Goal: Information Seeking & Learning: Learn about a topic

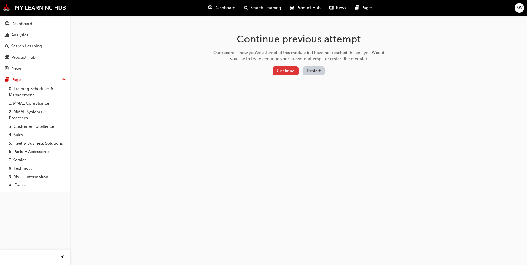
click at [293, 71] on button "Continue" at bounding box center [286, 70] width 26 height 9
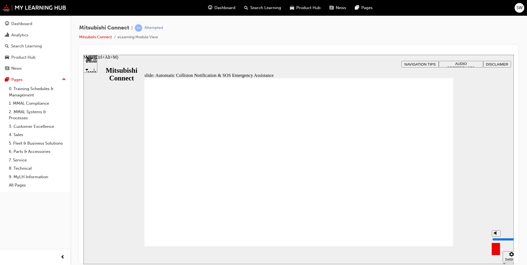
click at [499, 237] on button "Mute (Ctrl+Alt+M)" at bounding box center [496, 233] width 9 height 6
type input "0"
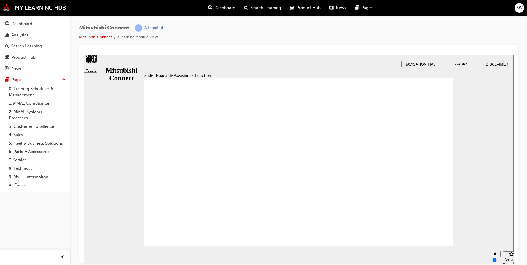
checkbox input "true"
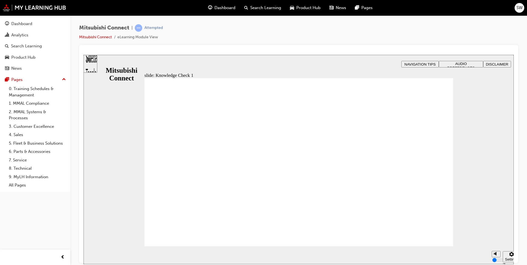
checkbox input "true"
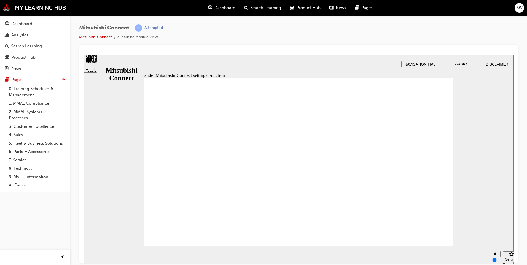
drag, startPoint x: 279, startPoint y: 165, endPoint x: 277, endPoint y: 200, distance: 35.6
radio input "false"
radio input "true"
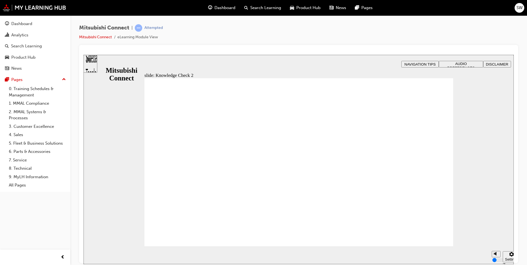
radio input "true"
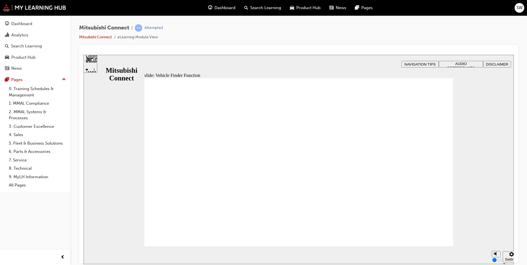
checkbox input "true"
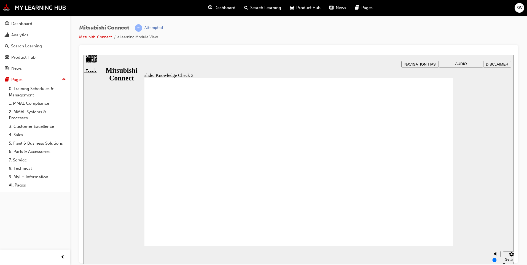
checkbox input "true"
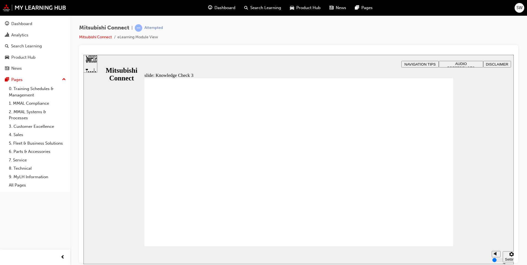
checkbox input "false"
checkbox input "true"
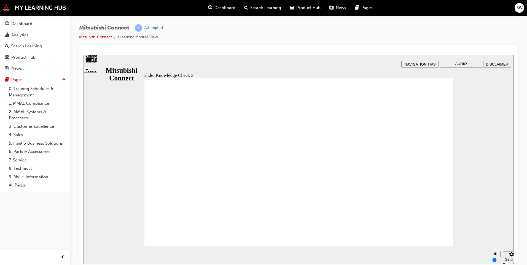
checkbox input "true"
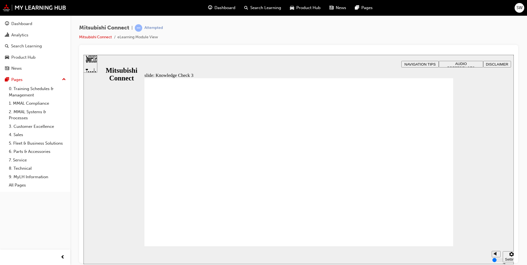
checkbox input "false"
checkbox input "true"
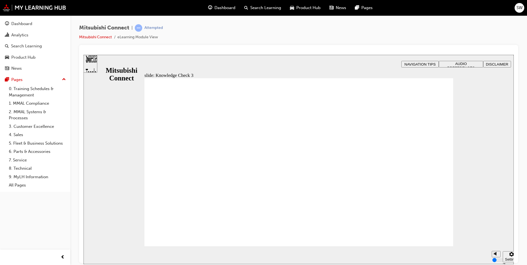
checkbox input "true"
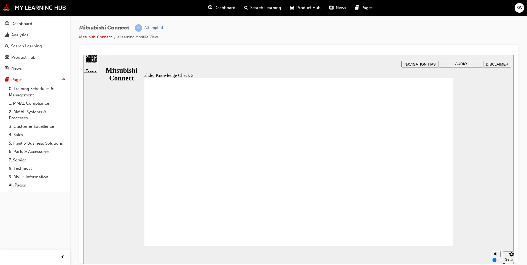
checkbox input "false"
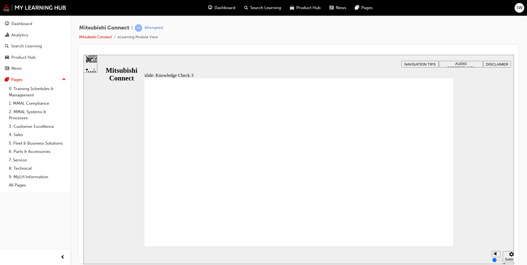
checkbox input "true"
drag, startPoint x: 159, startPoint y: 176, endPoint x: 159, endPoint y: 165, distance: 11.0
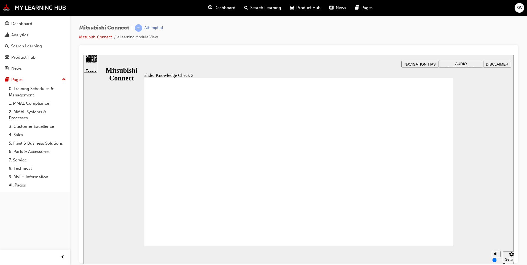
checkbox input "false"
checkbox input "true"
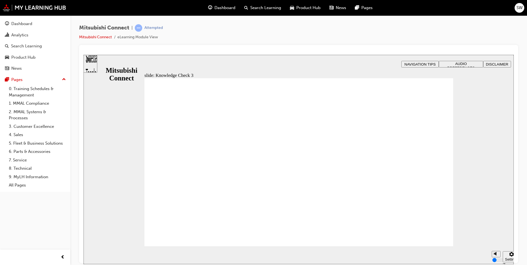
checkbox input "false"
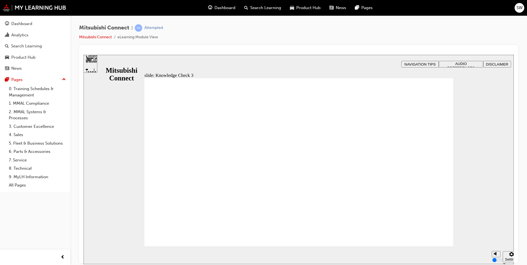
checkbox input "false"
checkbox input "true"
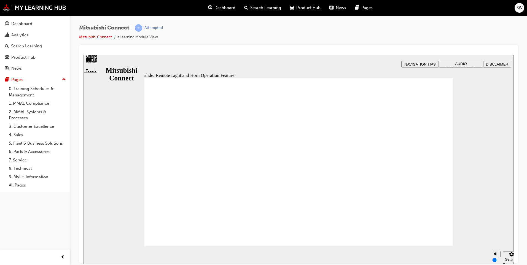
radio input "false"
radio input "true"
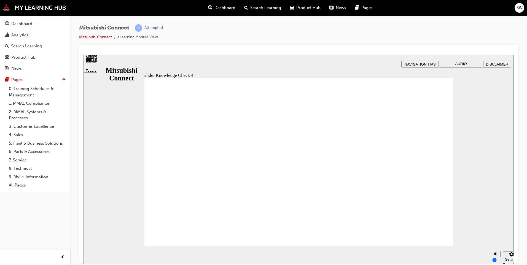
drag, startPoint x: 237, startPoint y: 202, endPoint x: 237, endPoint y: 198, distance: 4.1
radio input "true"
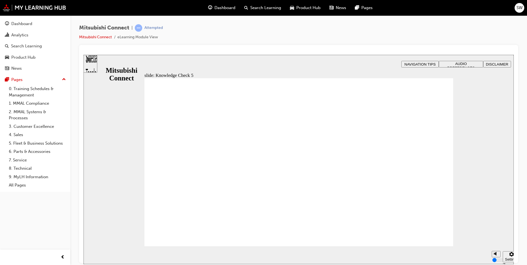
checkbox input "true"
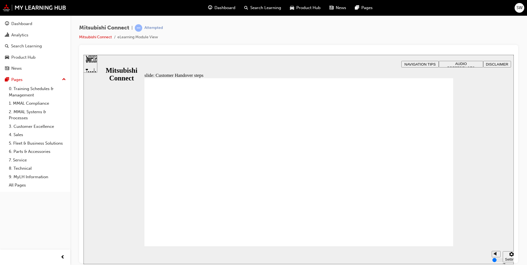
radio input "false"
radio input "true"
drag, startPoint x: 270, startPoint y: 153, endPoint x: 265, endPoint y: 150, distance: 6.0
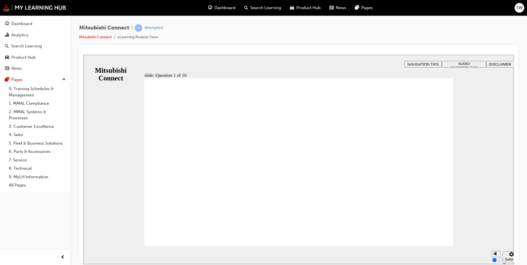
radio input "true"
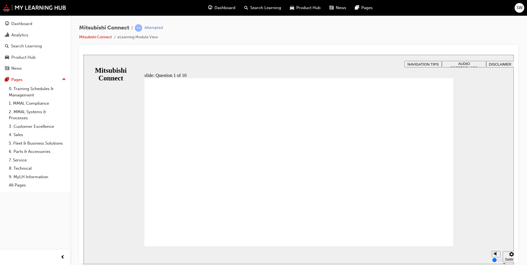
checkbox input "true"
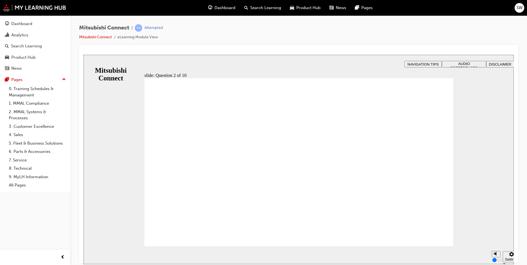
checkbox input "true"
checkbox input "false"
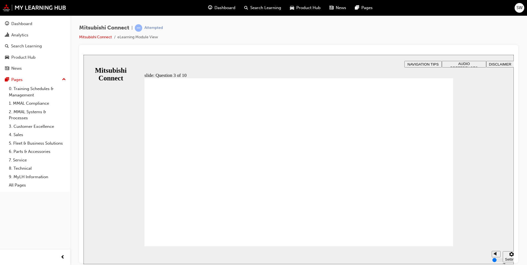
checkbox input "true"
radio input "true"
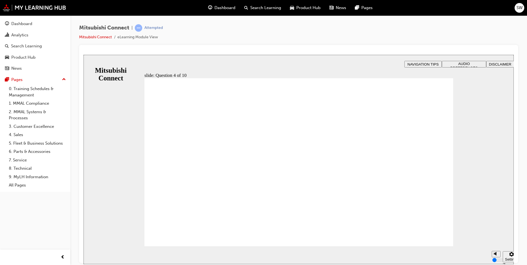
checkbox input "true"
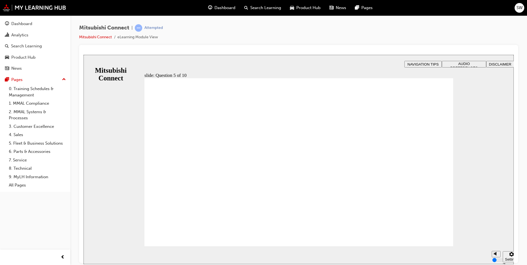
checkbox input "true"
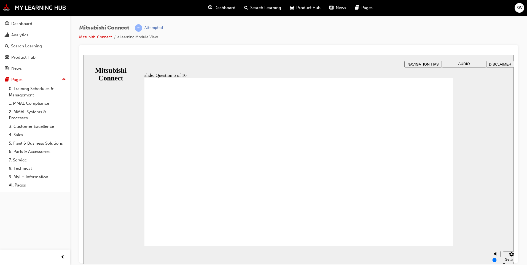
checkbox input "true"
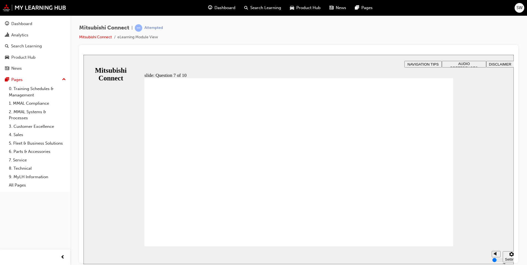
radio input "true"
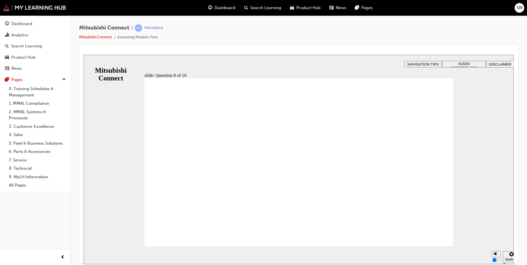
radio input "false"
radio input "true"
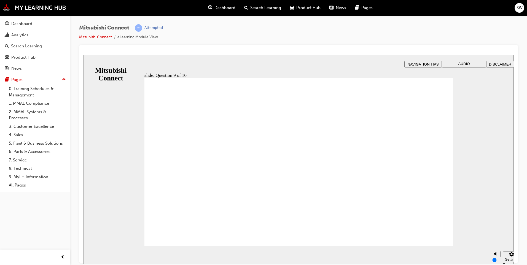
checkbox input "true"
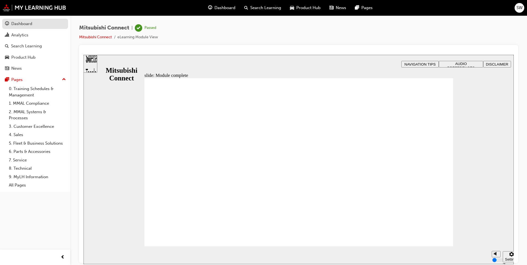
click at [22, 26] on div "Dashboard" at bounding box center [21, 24] width 21 height 6
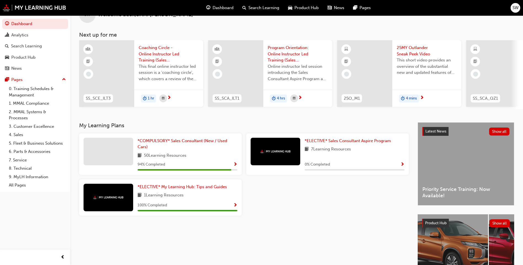
scroll to position [28, 0]
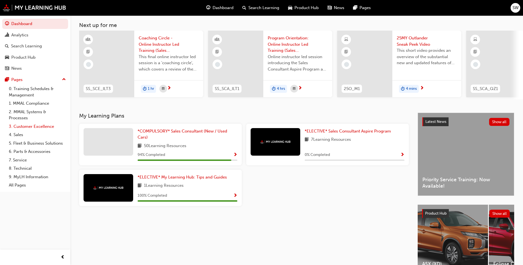
click at [36, 129] on link "3. Customer Excellence" at bounding box center [37, 126] width 61 height 9
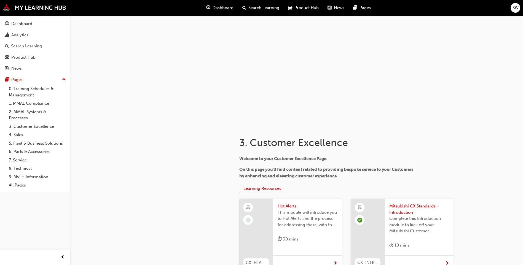
drag, startPoint x: 173, startPoint y: 204, endPoint x: 165, endPoint y: 100, distance: 104.5
click at [218, 9] on span "Dashboard" at bounding box center [223, 8] width 21 height 6
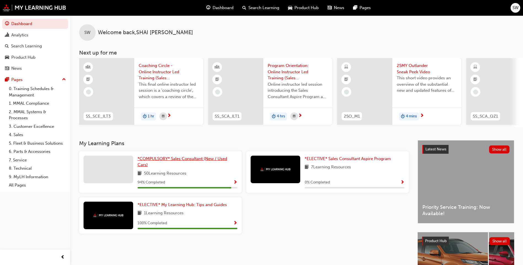
click at [181, 161] on span "*COMPULSORY* Sales Consultant (New / Used Cars)" at bounding box center [183, 161] width 90 height 11
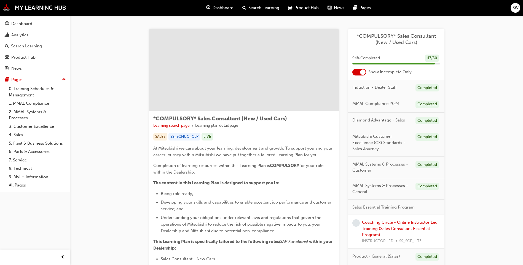
click at [365, 74] on div at bounding box center [359, 72] width 14 height 7
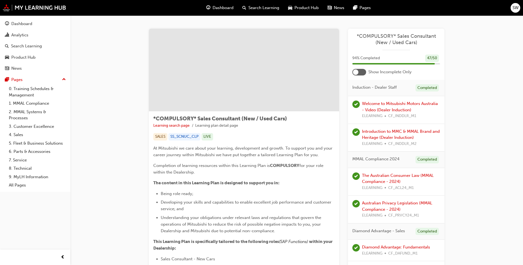
click at [363, 74] on div at bounding box center [359, 72] width 14 height 7
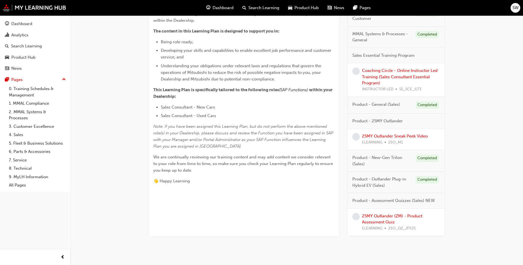
scroll to position [163, 0]
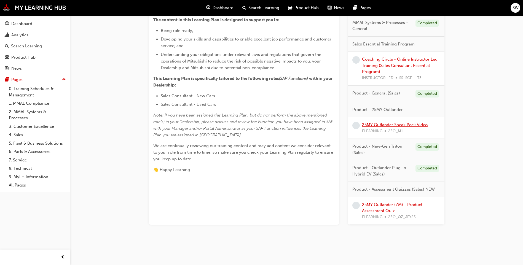
click at [411, 123] on link "25MY Outlander Sneak Peek Video" at bounding box center [395, 124] width 66 height 5
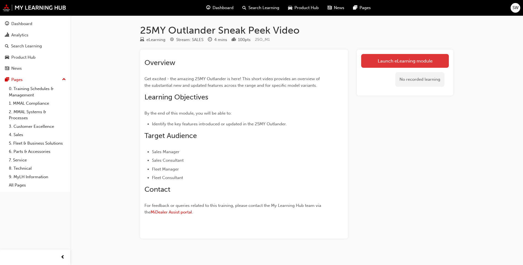
click at [402, 66] on link "Launch eLearning module" at bounding box center [405, 61] width 88 height 14
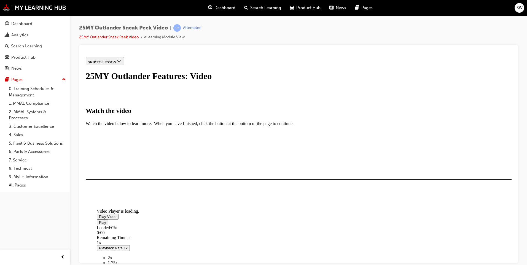
scroll to position [83, 0]
click at [99, 214] on span "Video player" at bounding box center [99, 216] width 0 height 4
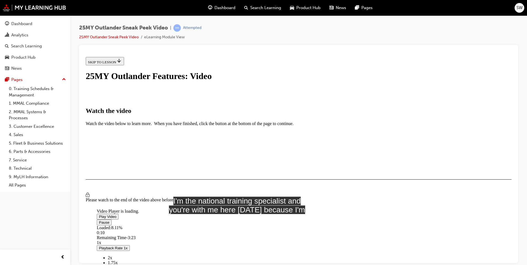
click at [418, 216] on div "Please watch to the end of the video above before continuing" at bounding box center [299, 197] width 426 height 36
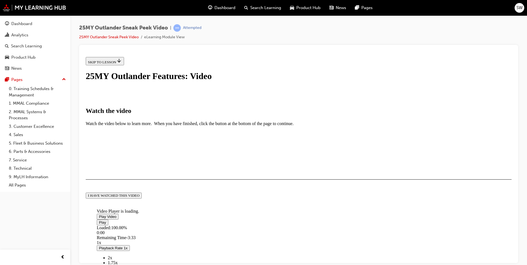
click at [139, 198] on div "I HAVE WATCHED THIS VIDEO" at bounding box center [114, 195] width 52 height 4
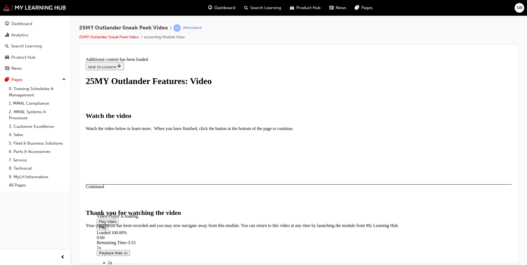
scroll to position [161, 0]
click at [119, 259] on button "CLOSE MODULE" at bounding box center [103, 262] width 34 height 6
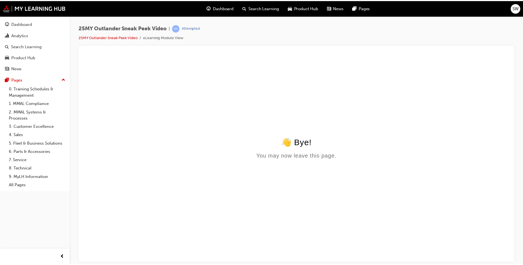
scroll to position [0, 0]
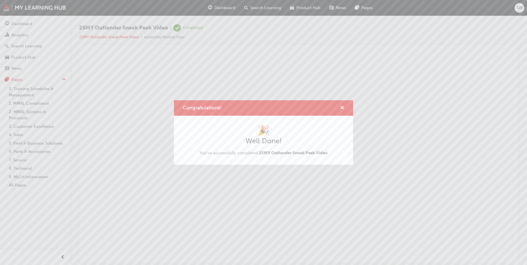
click at [218, 110] on span "Congratulations!" at bounding box center [202, 108] width 39 height 6
click at [342, 107] on span "cross-icon" at bounding box center [342, 108] width 4 height 5
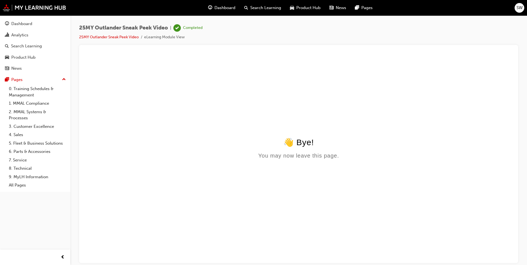
click at [225, 7] on span "Dashboard" at bounding box center [224, 8] width 21 height 6
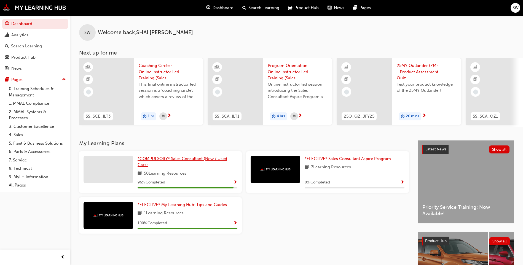
click at [157, 166] on link "*COMPULSORY* Sales Consultant (New / Used Cars)" at bounding box center [188, 162] width 100 height 12
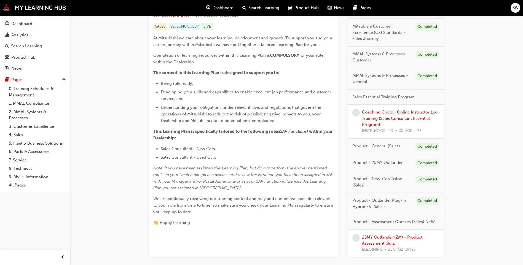
click at [386, 235] on link "25MY Outlander (ZM) - Product Assessment Quiz" at bounding box center [392, 240] width 60 height 11
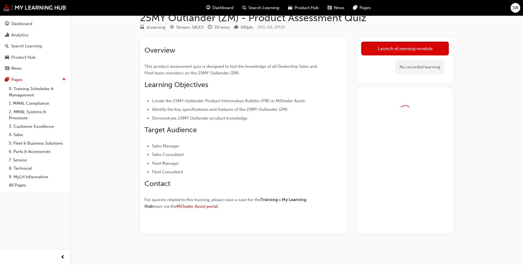
scroll to position [28, 0]
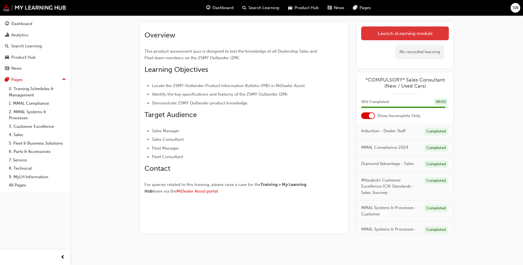
click at [402, 32] on link "Launch eLearning module" at bounding box center [405, 33] width 88 height 14
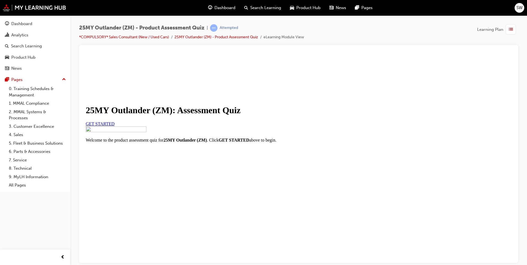
click at [115, 126] on span "GET STARTED" at bounding box center [100, 123] width 29 height 5
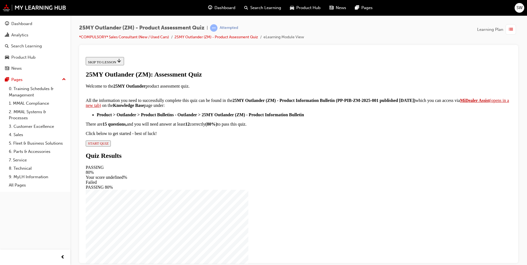
scroll to position [78, 0]
click at [111, 146] on button "START QUIZ" at bounding box center [98, 143] width 25 height 6
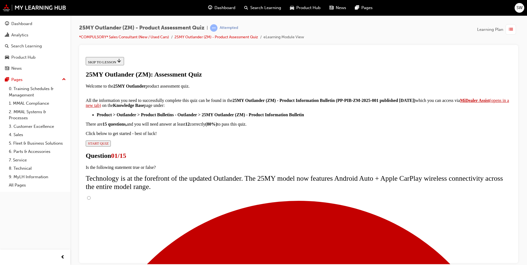
click at [91, 196] on input "True" at bounding box center [89, 198] width 4 height 4
radio input "true"
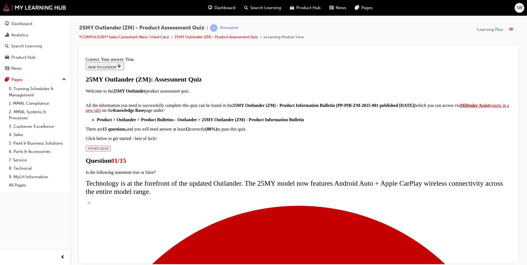
scroll to position [53, 0]
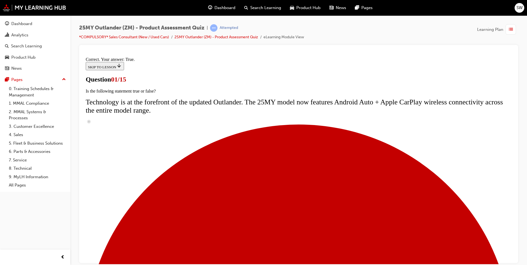
scroll to position [39, 0]
radio input "true"
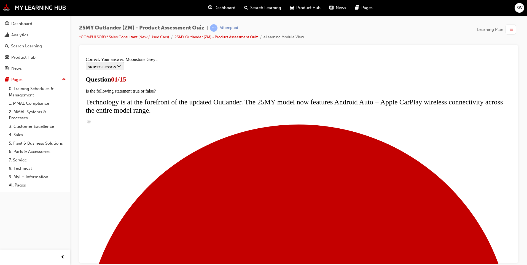
scroll to position [122, 0]
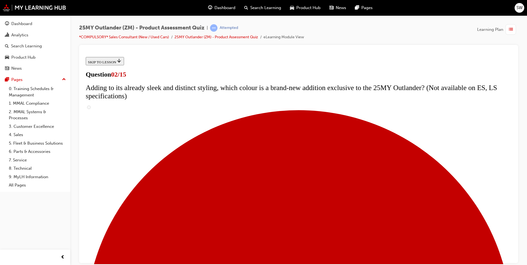
scroll to position [55, 0]
checkbox input "true"
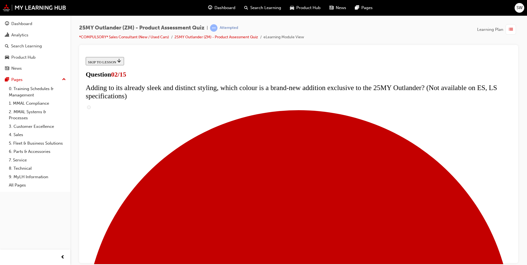
checkbox input "true"
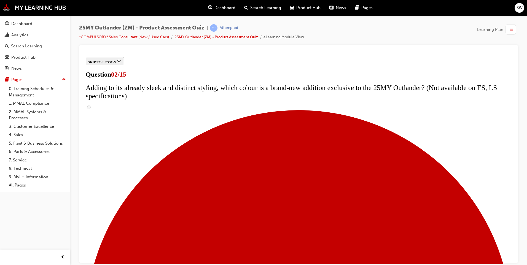
checkbox input "true"
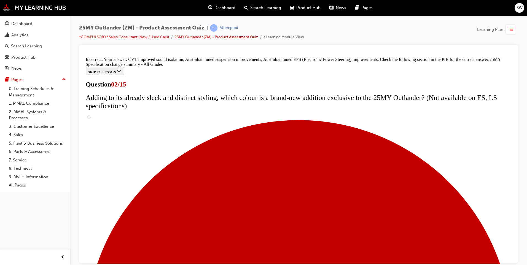
scroll to position [175, 0]
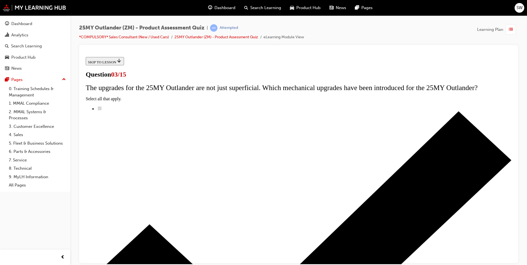
radio input "true"
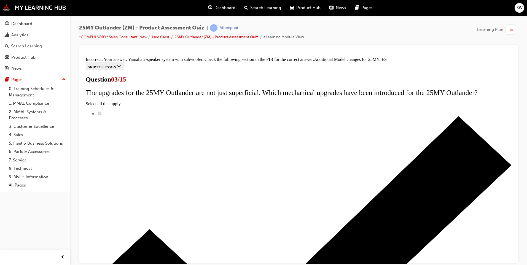
scroll to position [112, 0]
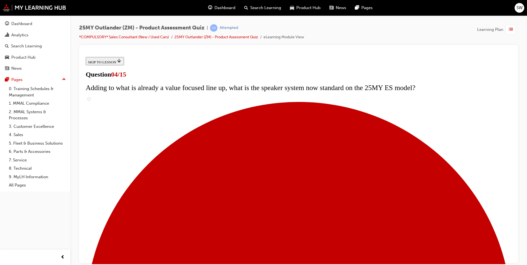
scroll to position [55, 0]
checkbox input "true"
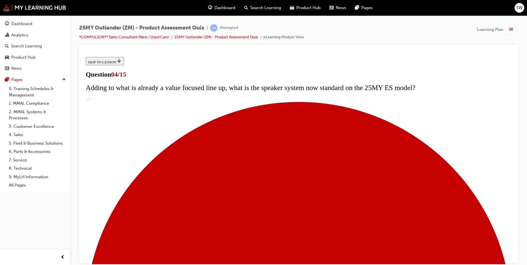
checkbox input "true"
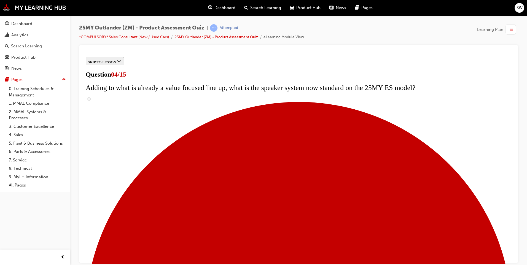
scroll to position [138, 0]
checkbox input "true"
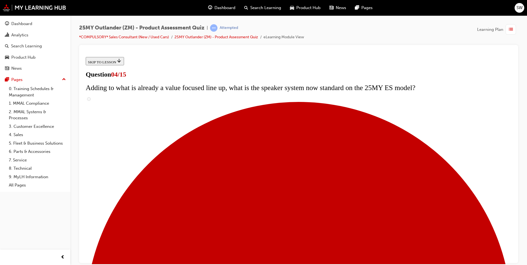
checkbox input "false"
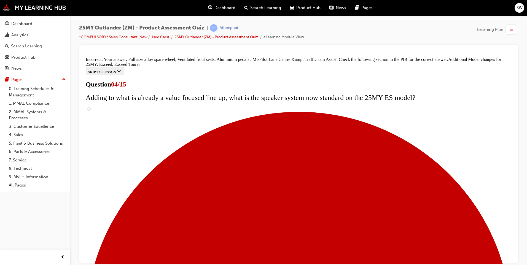
scroll to position [197, 0]
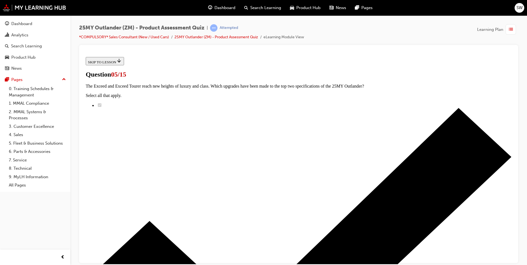
scroll to position [55, 0]
radio input "true"
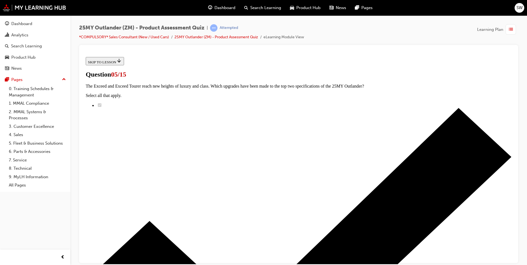
radio input "true"
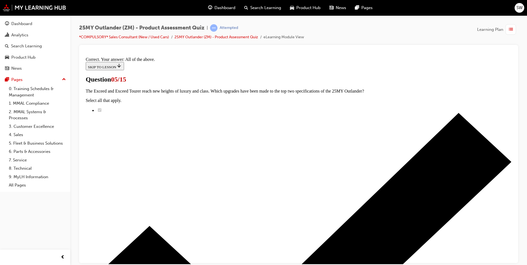
scroll to position [122, 0]
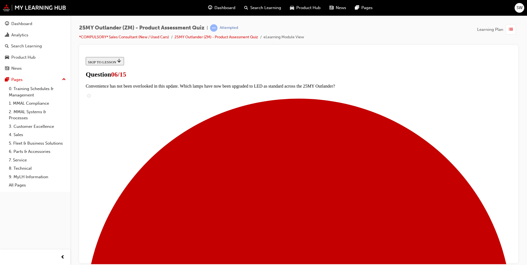
scroll to position [138, 0]
radio input "true"
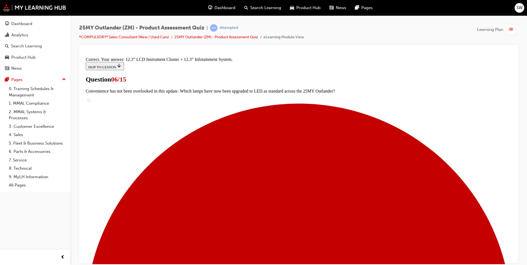
scroll to position [174, 0]
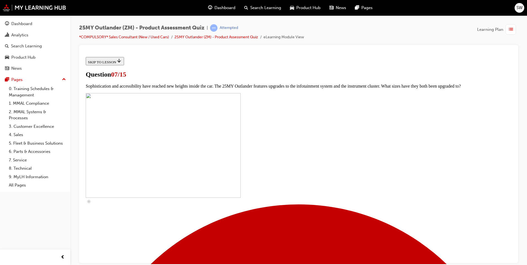
scroll to position [220, 0]
checkbox input "true"
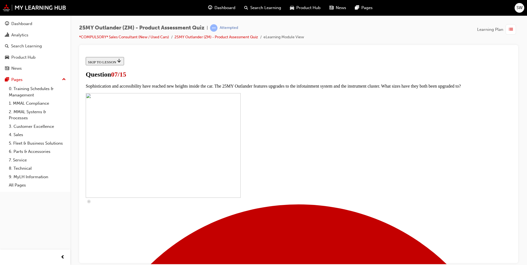
checkbox input "true"
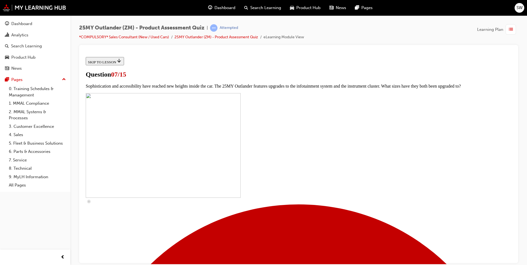
checkbox input "true"
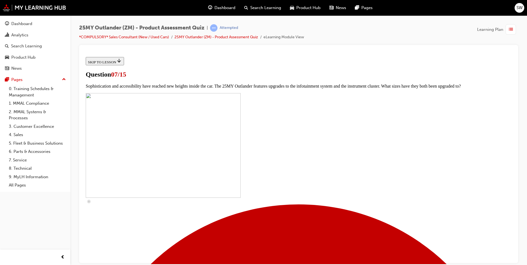
checkbox input "true"
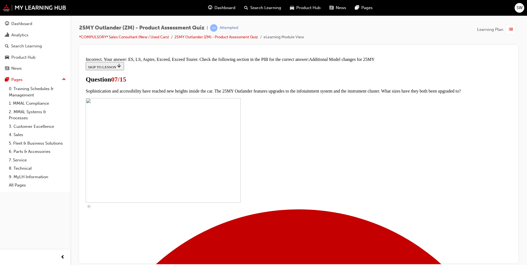
scroll to position [271, 0]
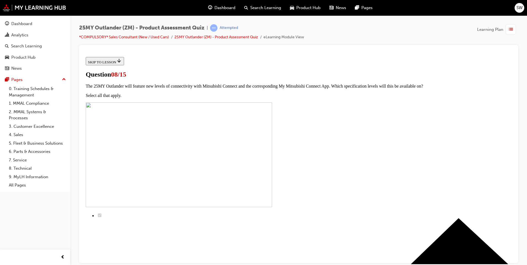
radio input "true"
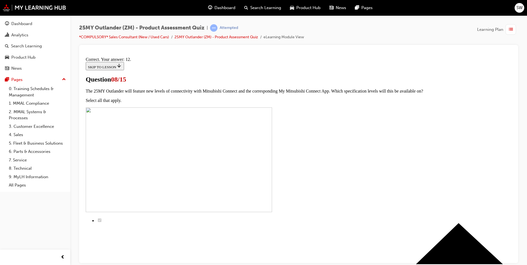
scroll to position [78, 0]
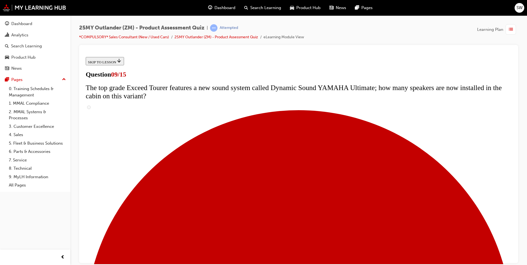
scroll to position [193, 0]
radio input "true"
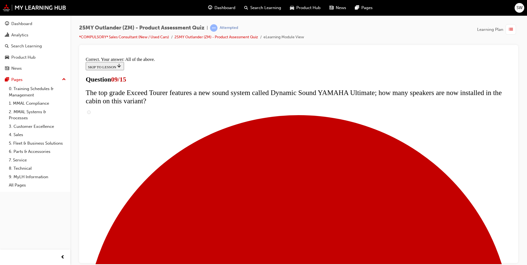
scroll to position [275, 0]
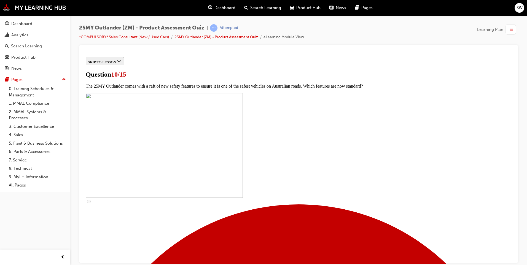
scroll to position [110, 0]
checkbox input "true"
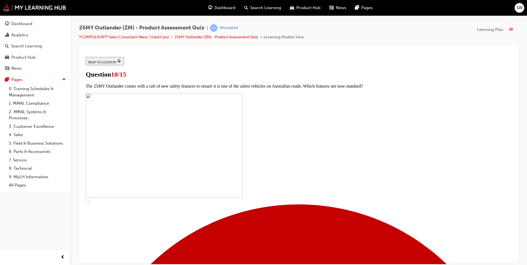
checkbox input "true"
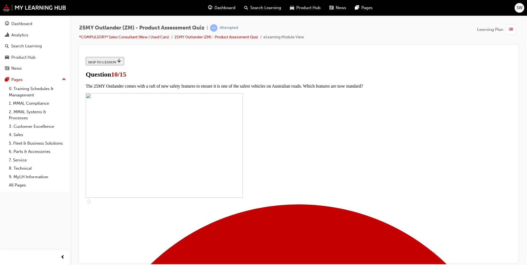
scroll to position [138, 0]
checkbox input "true"
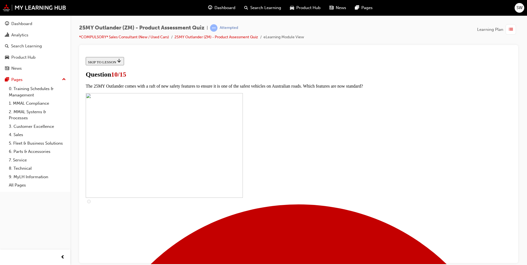
checkbox input "true"
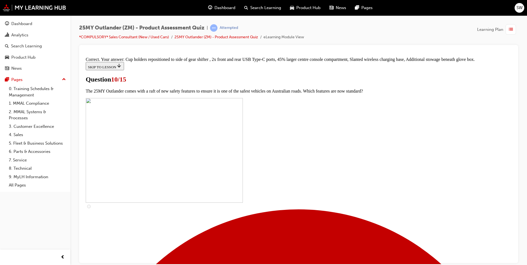
scroll to position [224, 0]
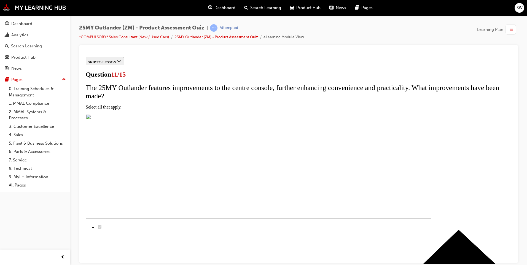
scroll to position [55, 0]
checkbox input "true"
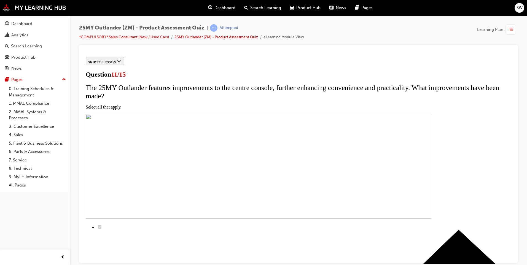
checkbox input "true"
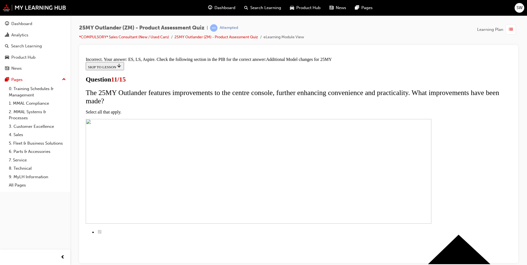
scroll to position [153, 0]
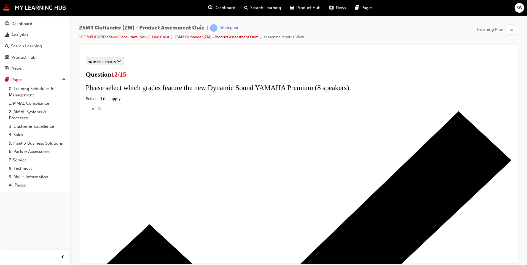
scroll to position [35, 0]
radio input "true"
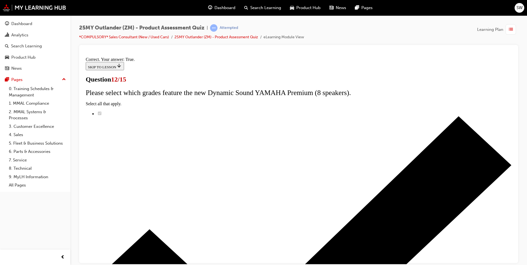
scroll to position [53, 0]
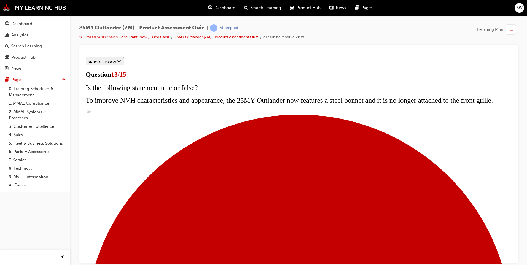
scroll to position [66, 0]
radio input "true"
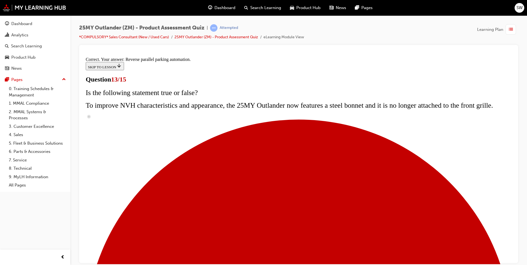
scroll to position [132, 0]
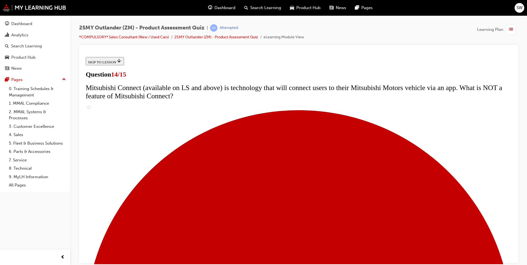
scroll to position [193, 0]
radio input "true"
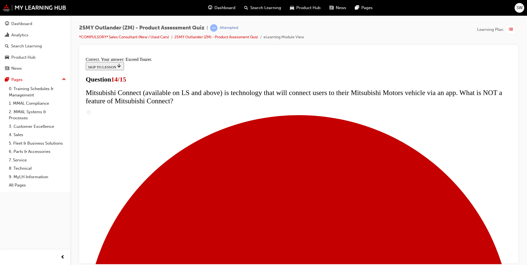
scroll to position [218, 0]
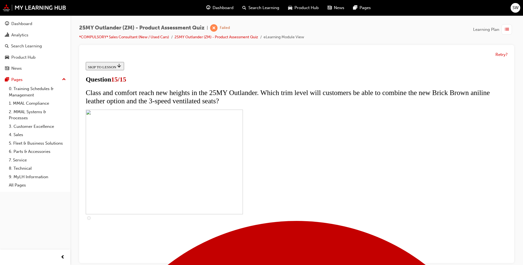
scroll to position [4, 0]
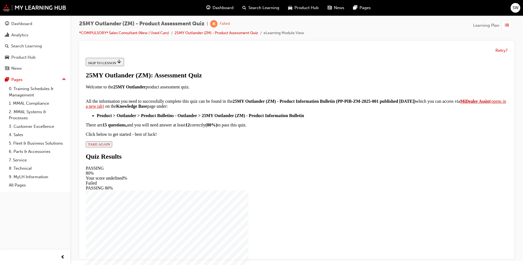
click at [110, 146] on span "TAKE AGAIN" at bounding box center [99, 144] width 22 height 4
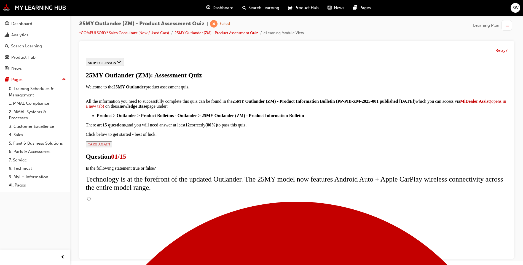
scroll to position [35, 0]
click at [91, 197] on input "True" at bounding box center [89, 199] width 4 height 4
radio input "true"
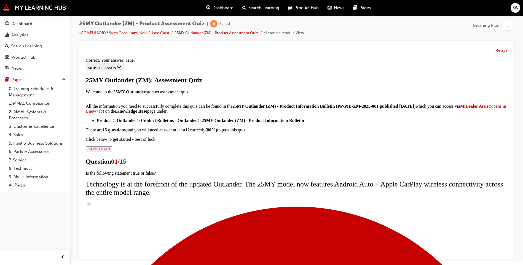
scroll to position [53, 0]
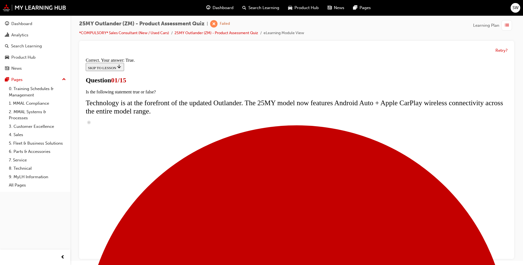
scroll to position [44, 0]
radio input "true"
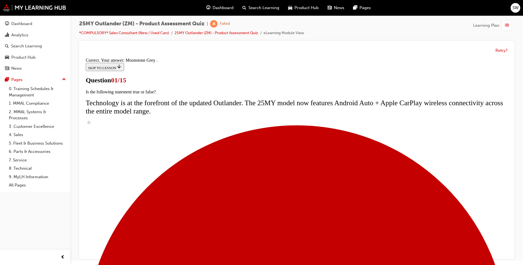
scroll to position [122, 0]
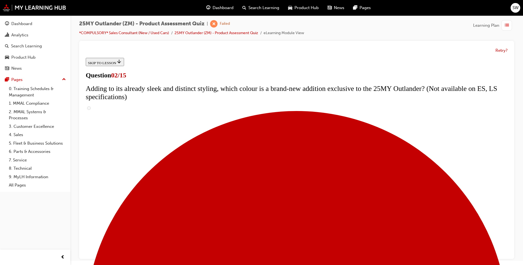
scroll to position [28, 0]
checkbox input "true"
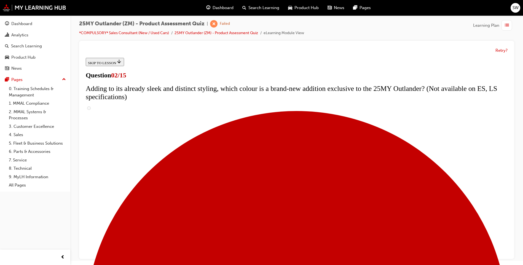
checkbox input "true"
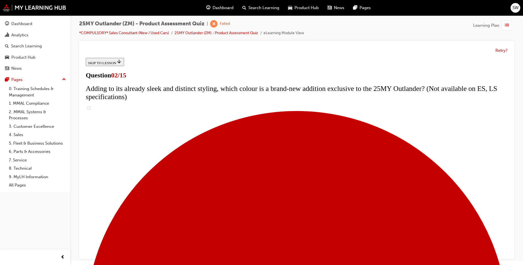
checkbox input "true"
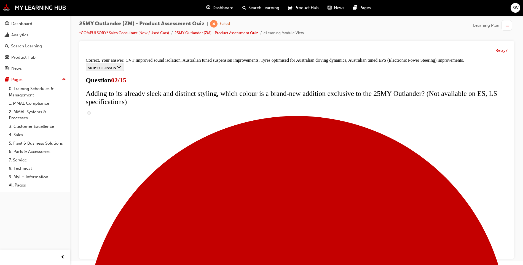
scroll to position [141, 0]
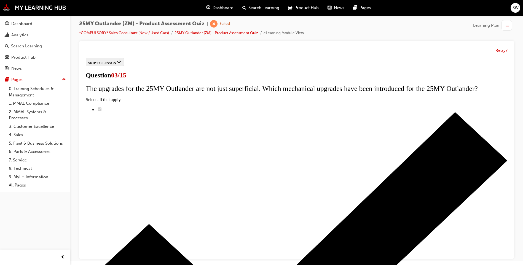
scroll to position [0, 0]
radio input "true"
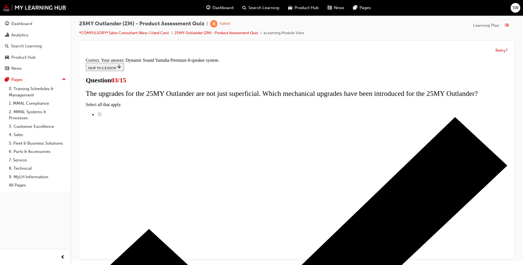
scroll to position [78, 0]
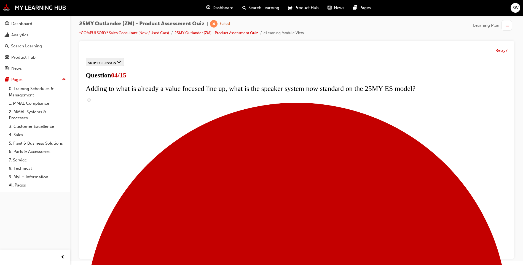
scroll to position [28, 0]
checkbox input "true"
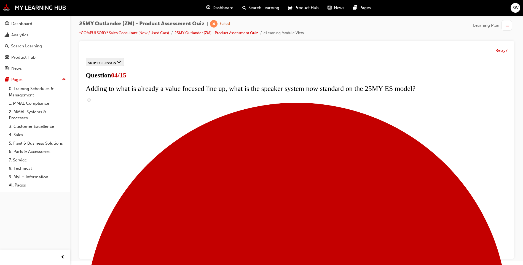
checkbox input "true"
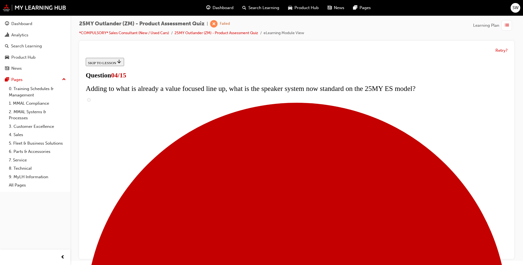
scroll to position [110, 0]
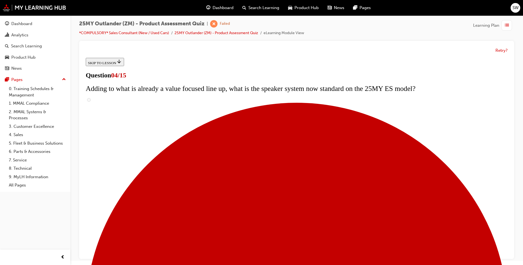
checkbox input "false"
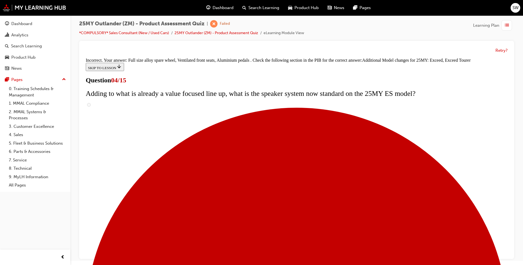
scroll to position [197, 0]
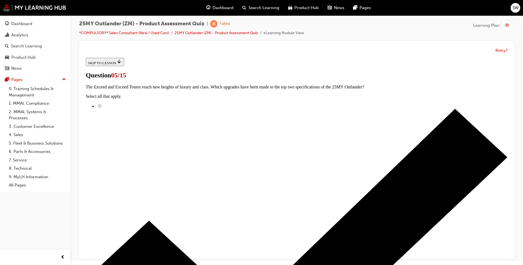
scroll to position [83, 0]
radio input "true"
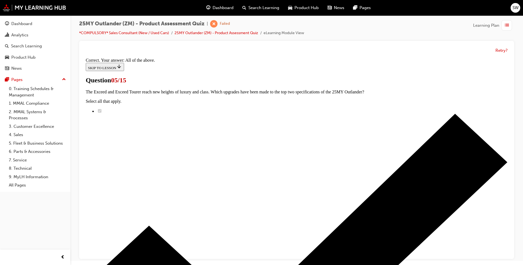
scroll to position [122, 0]
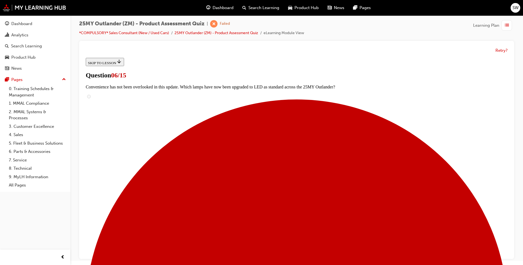
scroll to position [110, 0]
radio input "true"
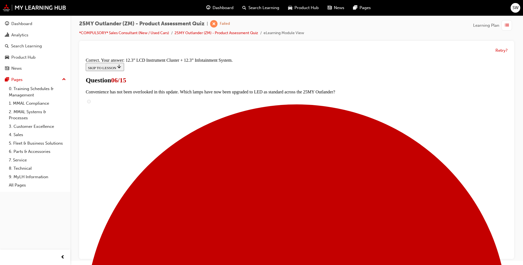
scroll to position [174, 0]
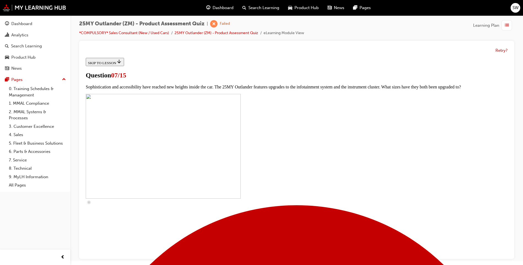
scroll to position [193, 0]
checkbox input "true"
drag, startPoint x: 218, startPoint y: 147, endPoint x: 219, endPoint y: 152, distance: 5.0
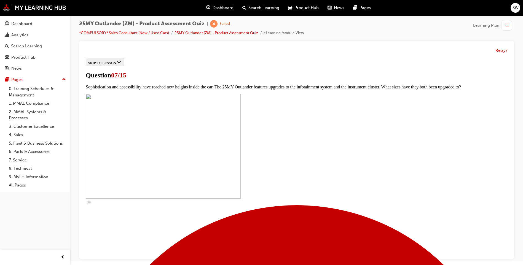
checkbox input "true"
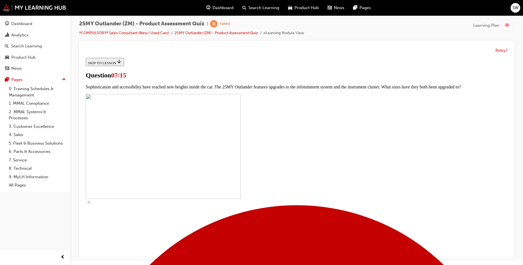
checkbox input "true"
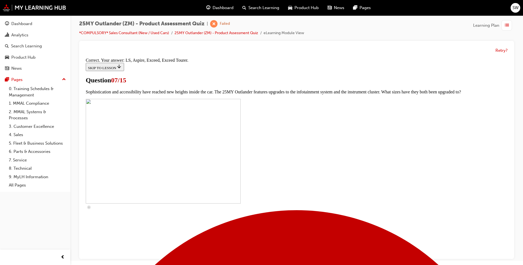
scroll to position [237, 0]
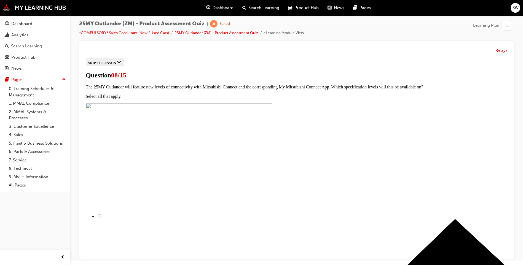
scroll to position [0, 0]
radio input "true"
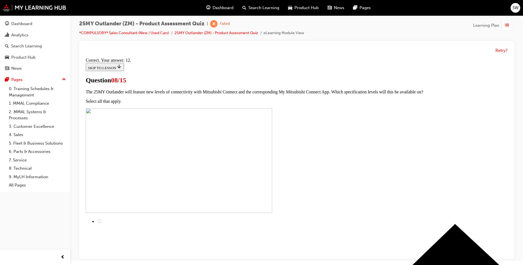
scroll to position [78, 0]
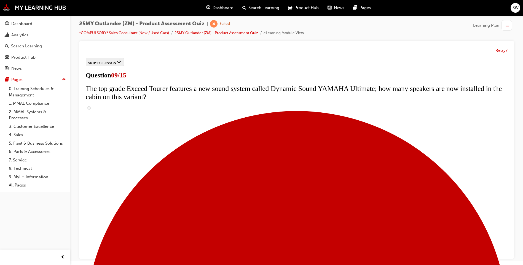
scroll to position [248, 0]
radio input "true"
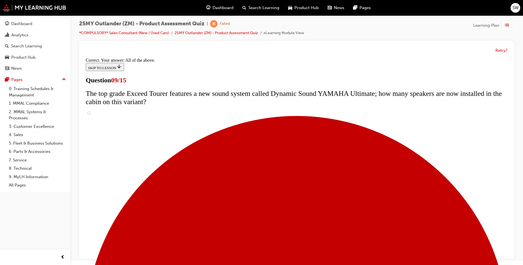
scroll to position [275, 0]
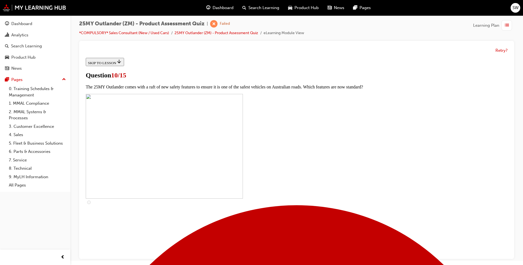
scroll to position [165, 0]
checkbox input "true"
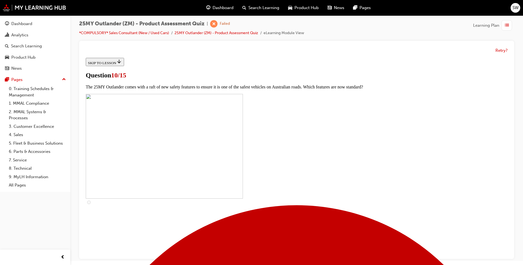
checkbox input "true"
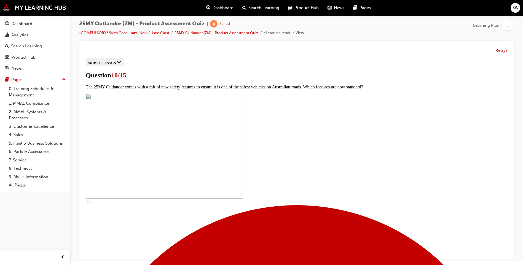
checkbox input "true"
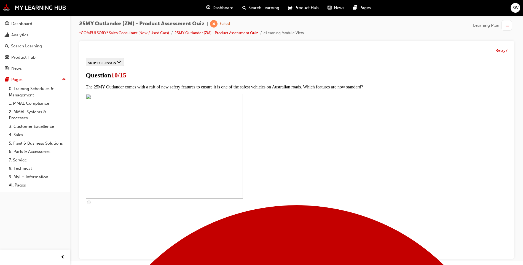
checkbox input "true"
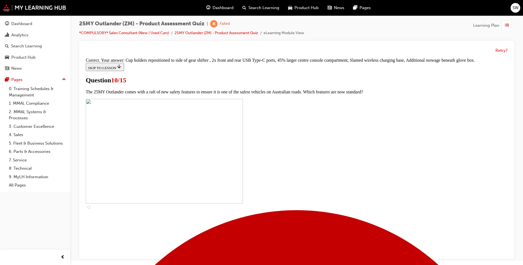
scroll to position [224, 0]
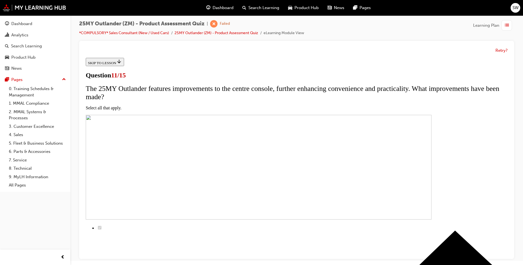
scroll to position [55, 0]
checkbox input "true"
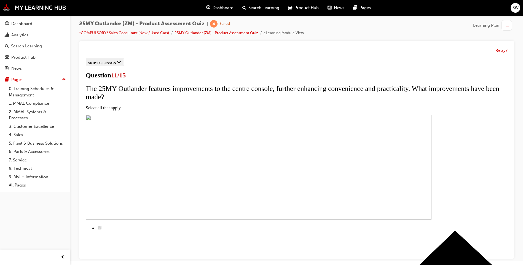
checkbox input "true"
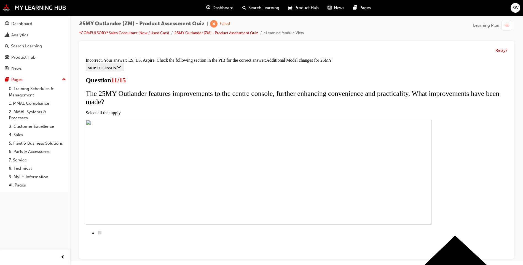
scroll to position [153, 0]
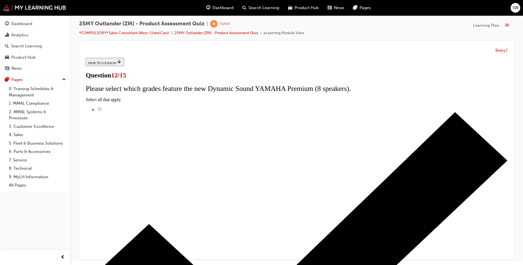
radio input "true"
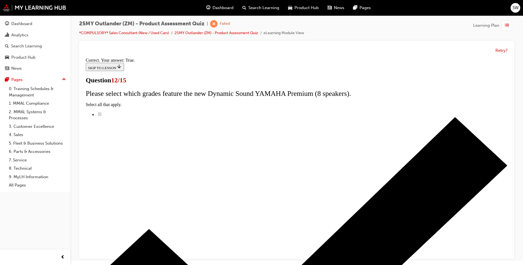
scroll to position [53, 0]
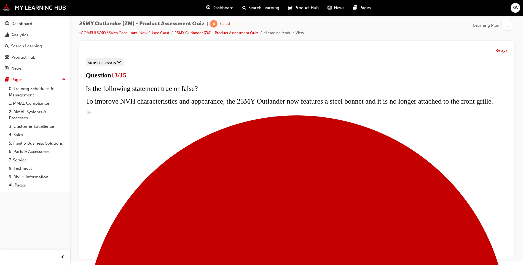
scroll to position [94, 0]
radio input "true"
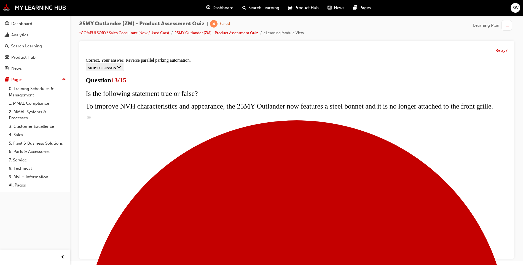
scroll to position [132, 0]
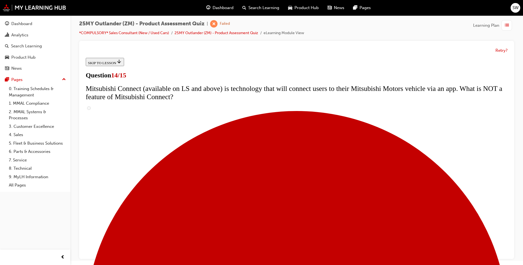
radio input "true"
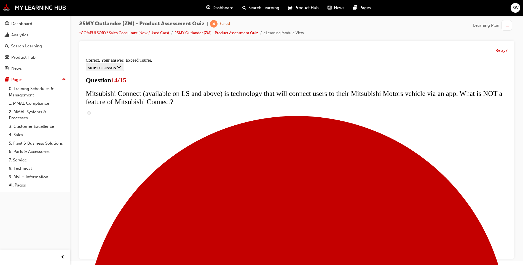
scroll to position [218, 0]
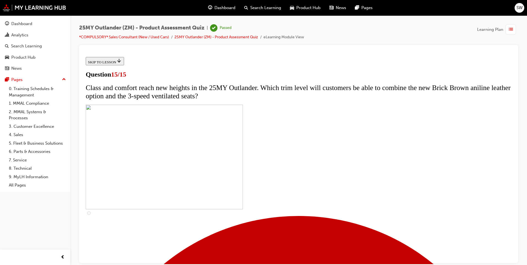
scroll to position [55, 0]
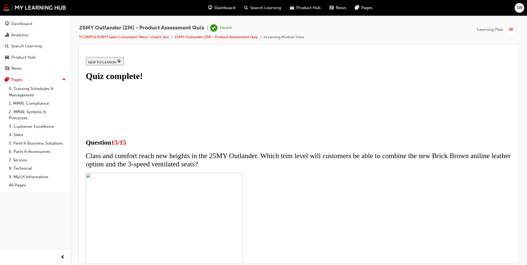
scroll to position [71, 0]
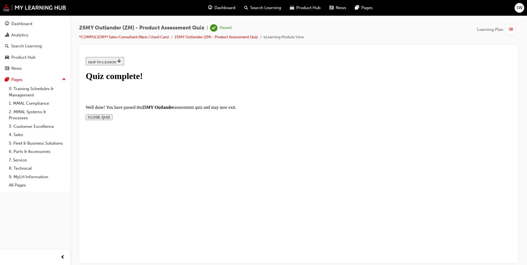
click at [112, 114] on button "CLOSE QUIZ" at bounding box center [99, 117] width 27 height 6
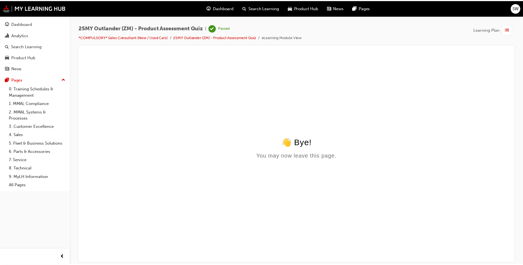
scroll to position [0, 0]
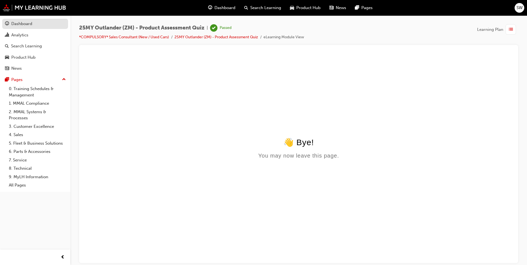
click at [31, 25] on div "Dashboard" at bounding box center [21, 24] width 21 height 6
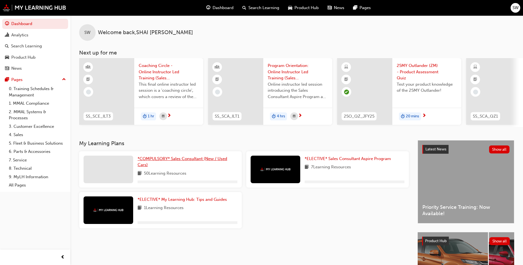
click at [178, 165] on link "*COMPULSORY* Sales Consultant (New / Used Cars)" at bounding box center [188, 162] width 100 height 12
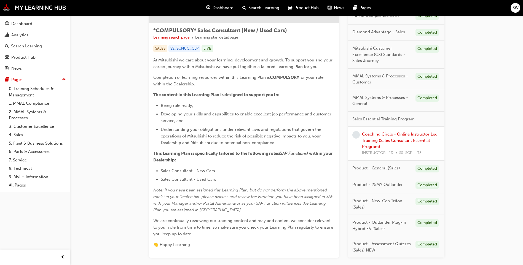
scroll to position [121, 0]
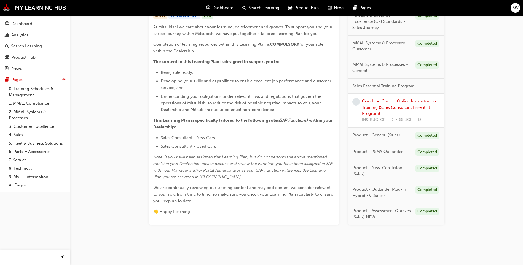
click at [399, 105] on link "Coaching Circle - Online Instructor Led Training (Sales Consultant Essential Pr…" at bounding box center [400, 107] width 76 height 17
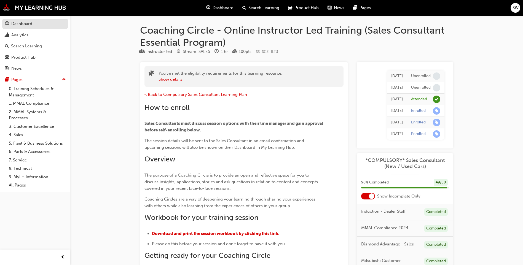
click at [28, 23] on div "Dashboard" at bounding box center [21, 24] width 21 height 6
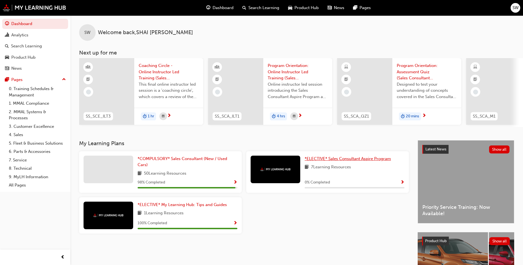
click at [351, 161] on span "*ELECTIVE* Sales Consultant Aspire Program" at bounding box center [348, 158] width 86 height 5
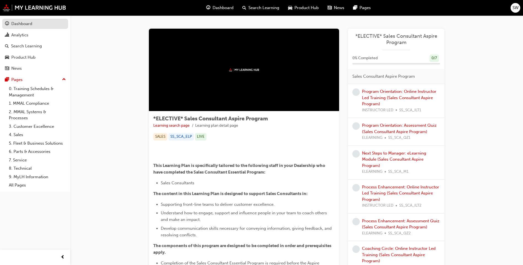
click at [45, 23] on div "Dashboard" at bounding box center [35, 23] width 60 height 7
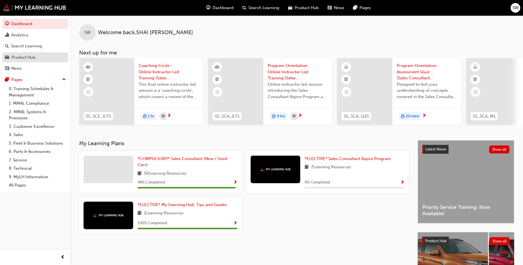
click at [33, 58] on div "Product Hub" at bounding box center [23, 57] width 24 height 6
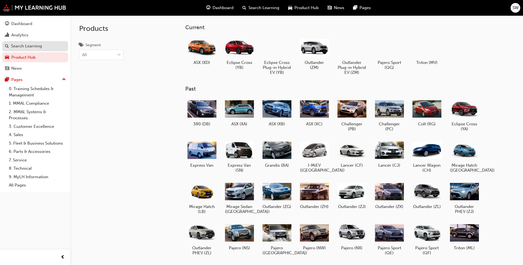
click at [34, 45] on div "Search Learning" at bounding box center [26, 46] width 31 height 6
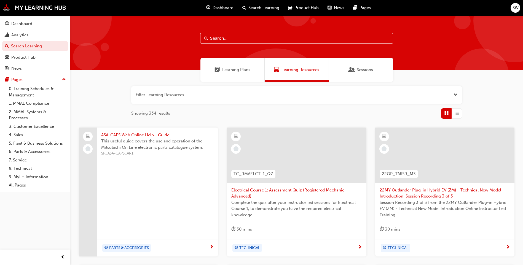
click at [238, 76] on div "Learning Plans" at bounding box center [232, 70] width 64 height 24
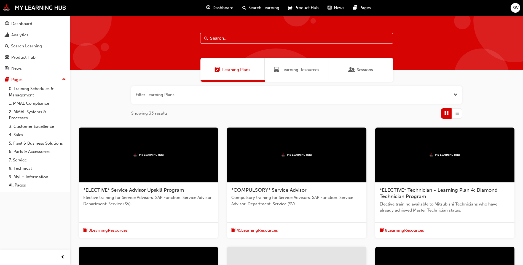
click at [294, 69] on span "Learning Resources" at bounding box center [300, 70] width 38 height 6
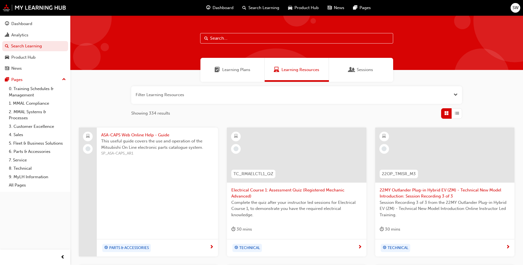
click at [449, 89] on button "button" at bounding box center [296, 95] width 331 height 18
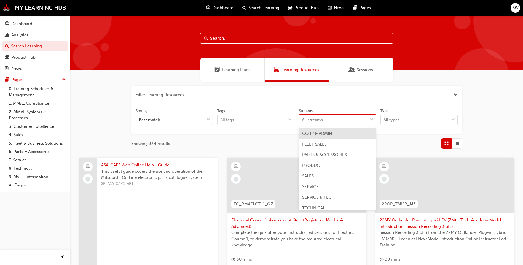
click at [370, 120] on span "down-icon" at bounding box center [372, 119] width 4 height 7
click at [302, 120] on input "Streams option CORP & ADMIN focused, 1 of 8. 8 results available. Use Up and Do…" at bounding box center [302, 119] width 1 height 5
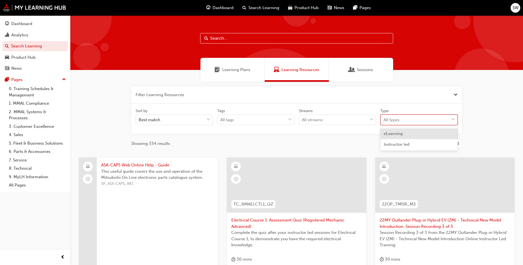
click at [411, 119] on div "All types" at bounding box center [415, 120] width 68 height 10
click at [384, 119] on input "Type option eLearning focused, 1 of 2. 2 results available. Use Up and Down to …" at bounding box center [383, 119] width 1 height 5
click at [374, 120] on div at bounding box center [371, 120] width 8 height 10
click at [302, 120] on input "Streams All streams" at bounding box center [302, 119] width 1 height 5
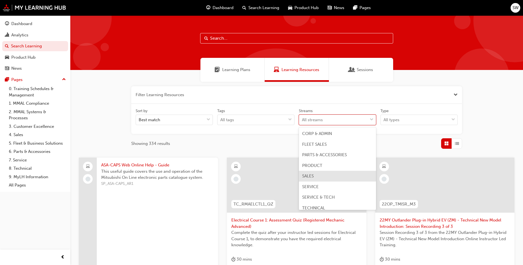
click at [353, 177] on div "SALES" at bounding box center [337, 176] width 77 height 11
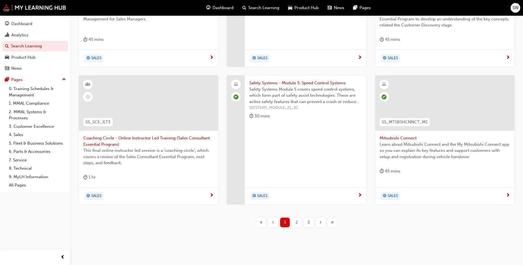
scroll to position [221, 0]
click at [294, 223] on div "2" at bounding box center [297, 222] width 10 height 10
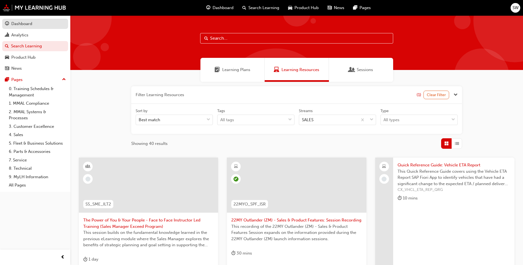
click at [16, 20] on link "Dashboard" at bounding box center [35, 24] width 66 height 10
